Goal: Information Seeking & Learning: Find specific fact

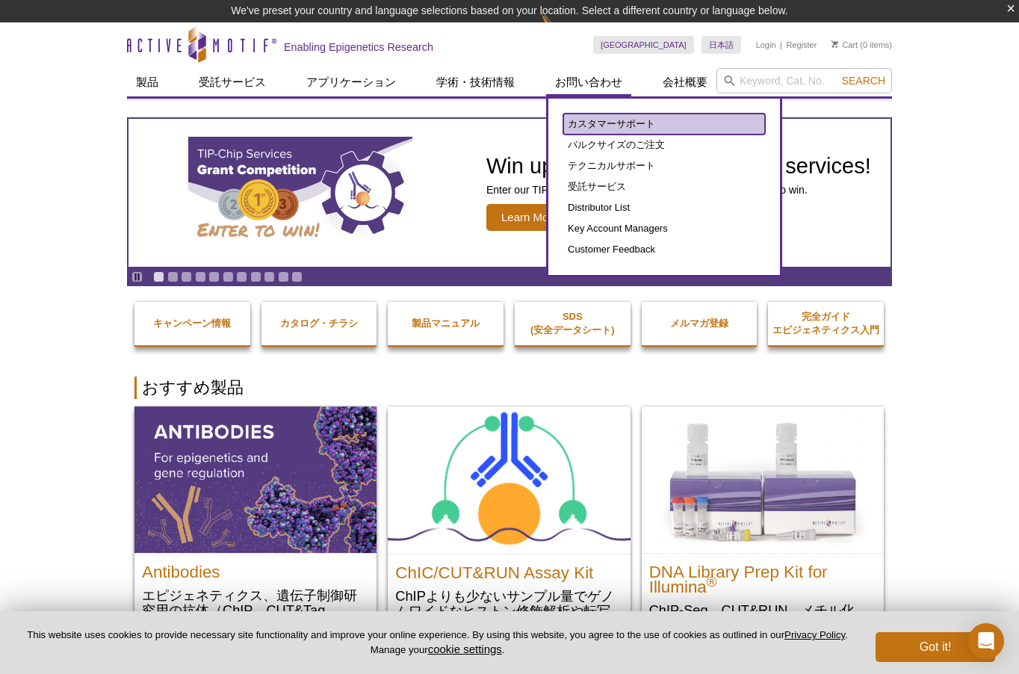
click at [600, 122] on link "カスタマーサポート" at bounding box center [664, 124] width 202 height 21
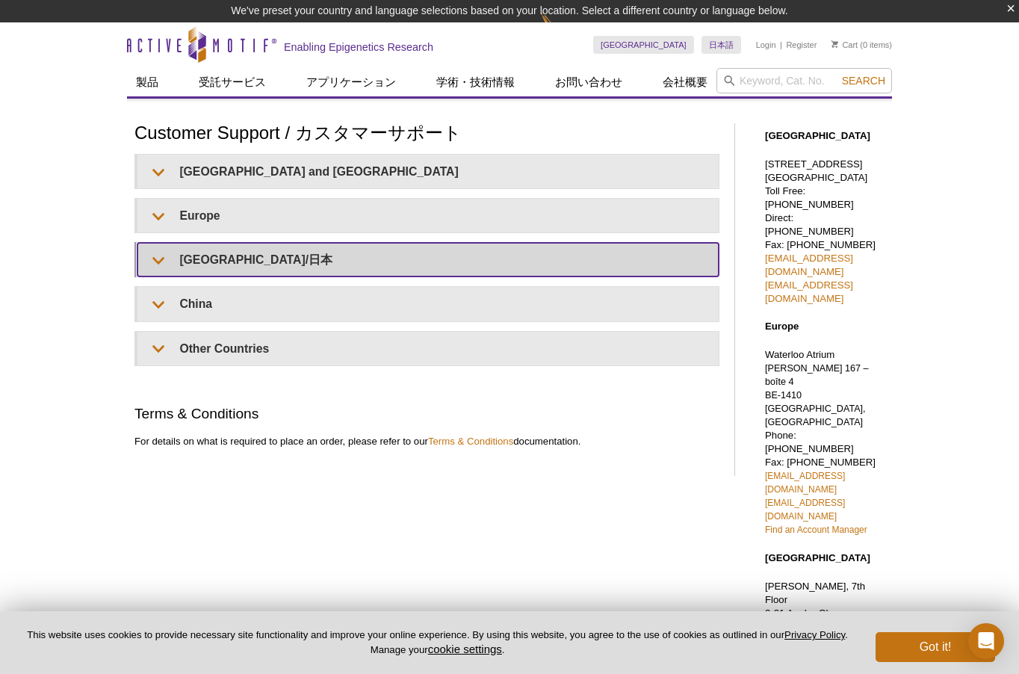
click at [186, 261] on summary "Japan/日本" at bounding box center [427, 260] width 581 height 34
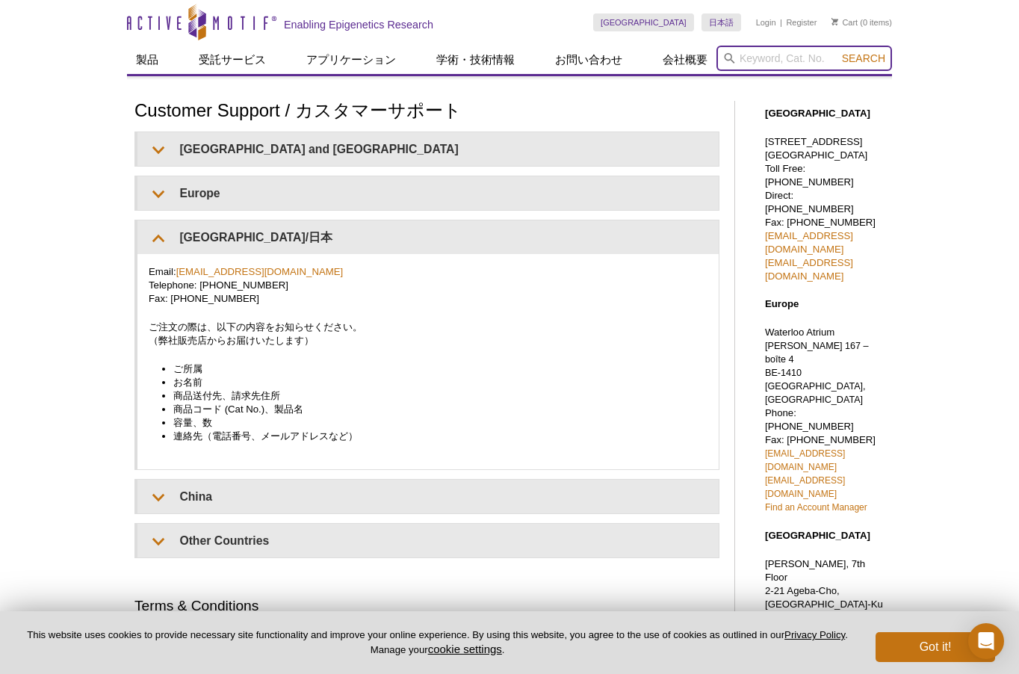
click at [759, 60] on input "search" at bounding box center [804, 58] width 176 height 25
paste input "39915"
type input "39915"
click at [837, 52] on button "Search" at bounding box center [863, 58] width 52 height 13
